Goal: Information Seeking & Learning: Learn about a topic

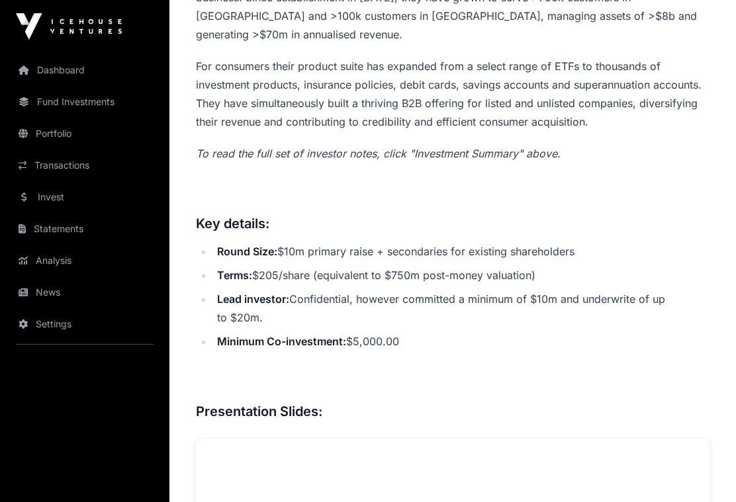
scroll to position [270, 0]
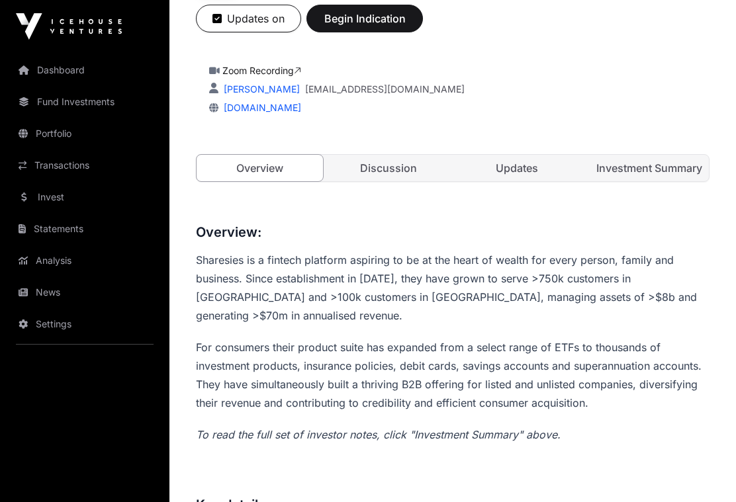
click at [519, 165] on link "Updates" at bounding box center [517, 168] width 126 height 26
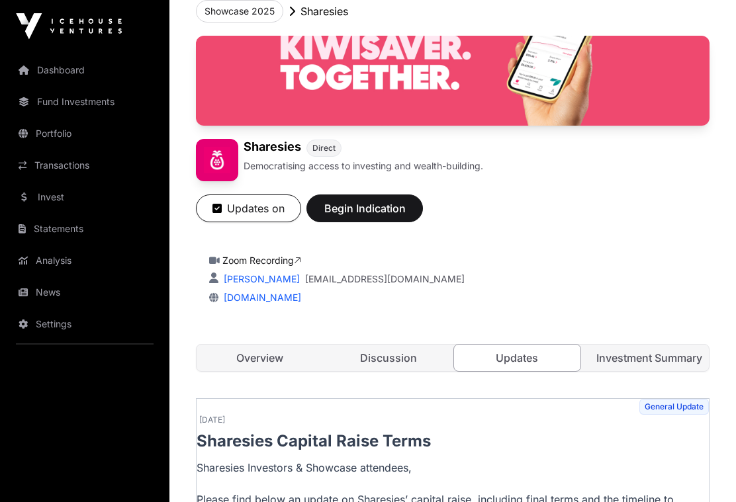
scroll to position [80, 0]
click at [645, 362] on link "Investment Summary" at bounding box center [646, 358] width 126 height 26
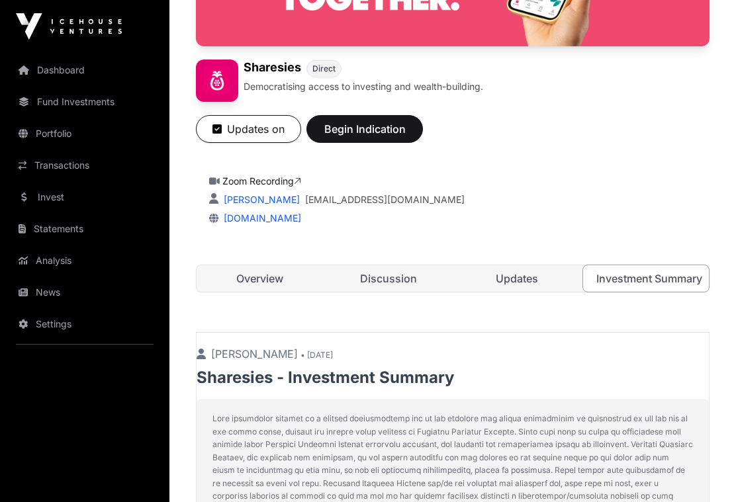
scroll to position [159, 0]
click at [389, 285] on link "Discussion" at bounding box center [388, 279] width 126 height 26
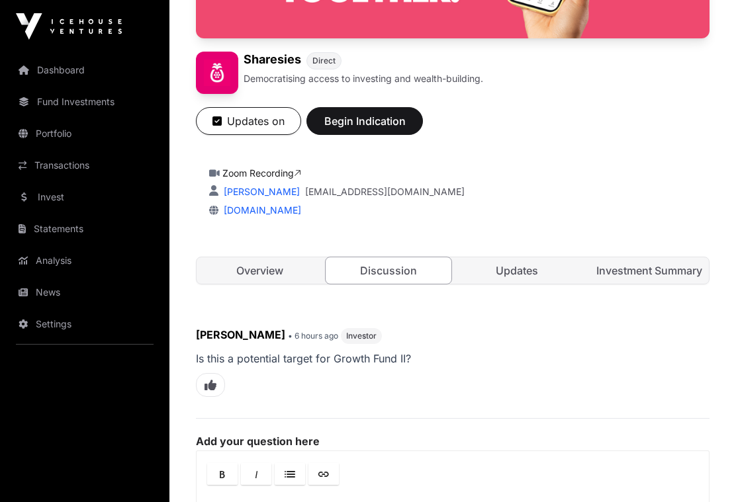
scroll to position [167, 0]
click at [257, 275] on link "Overview" at bounding box center [259, 271] width 126 height 26
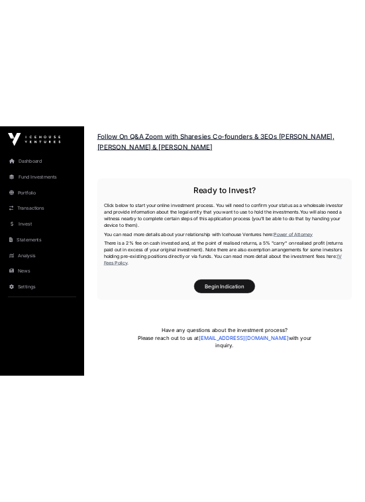
scroll to position [1733, 0]
